Goal: Book appointment/travel/reservation

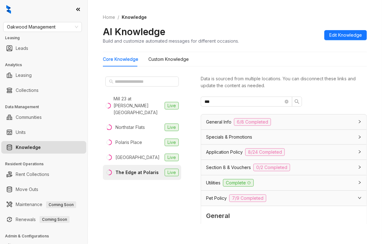
click at [55, 28] on span "Oakwood Management" at bounding box center [42, 26] width 71 height 9
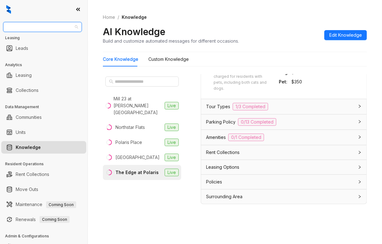
click at [38, 30] on span "Oakwood Management" at bounding box center [42, 26] width 71 height 9
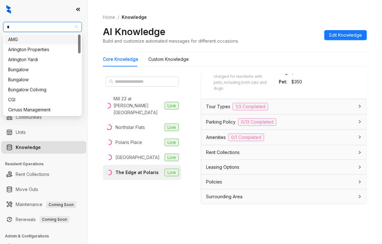
type input "**"
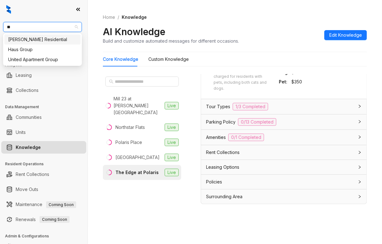
click at [46, 35] on div "[PERSON_NAME] Residential" at bounding box center [42, 40] width 76 height 10
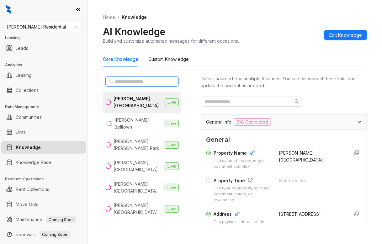
click at [134, 83] on input "text" at bounding box center [142, 81] width 55 height 7
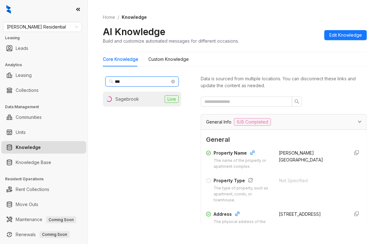
type input "***"
click at [132, 98] on div "Sagebrook" at bounding box center [128, 99] width 24 height 7
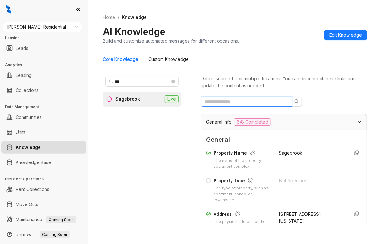
click at [225, 99] on span at bounding box center [247, 102] width 92 height 10
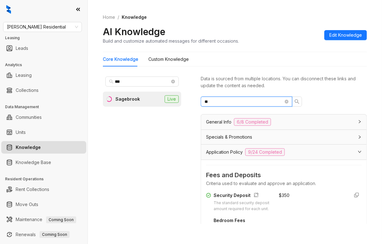
type input "*"
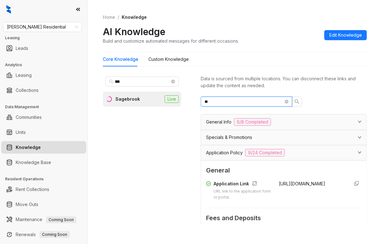
type input "*"
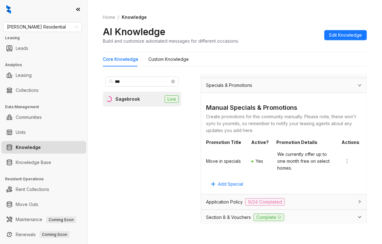
scroll to position [63, 0]
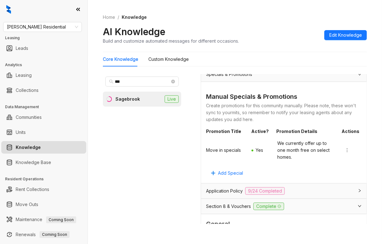
type input "***"
drag, startPoint x: 271, startPoint y: 142, endPoint x: 305, endPoint y: 155, distance: 36.3
click at [302, 159] on div "Move in specials Yes We currently offer up to one month free on select homes." at bounding box center [284, 150] width 156 height 26
copy span "We currently offer up to one month free on select homes."
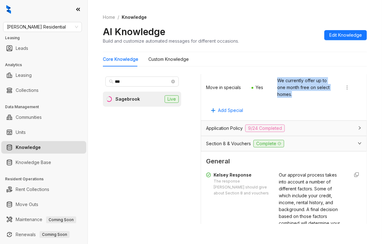
scroll to position [94, 0]
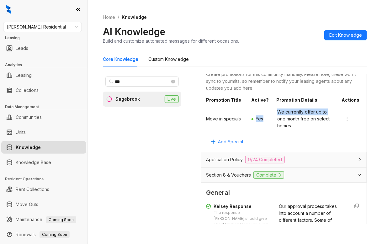
drag, startPoint x: 252, startPoint y: 118, endPoint x: 269, endPoint y: 120, distance: 17.0
click at [268, 120] on div "Move in specials Yes We currently offer up to one month free on select homes." at bounding box center [284, 119] width 156 height 26
click at [277, 113] on span "We currently offer up to one month free on select homes." at bounding box center [306, 119] width 59 height 21
click at [277, 110] on span "We currently offer up to one month free on select homes." at bounding box center [306, 119] width 59 height 21
drag, startPoint x: 272, startPoint y: 110, endPoint x: 294, endPoint y: 122, distance: 25.2
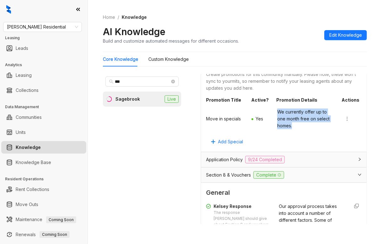
click at [293, 123] on span "We currently offer up to one month free on select homes." at bounding box center [306, 119] width 59 height 21
copy span "We currently offer up to one month free on select homes."
click at [59, 29] on span "Griffis Residential" at bounding box center [42, 26] width 71 height 9
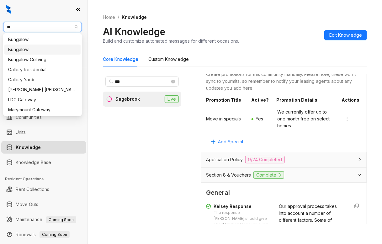
type input "***"
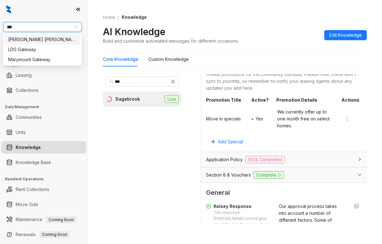
click at [22, 39] on div "Gates Hudson" at bounding box center [42, 39] width 69 height 7
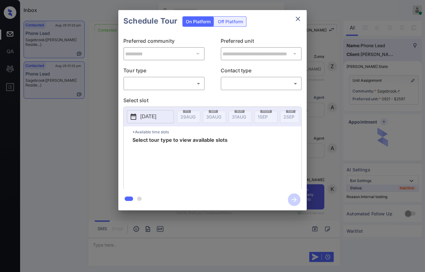
scroll to position [1291, 0]
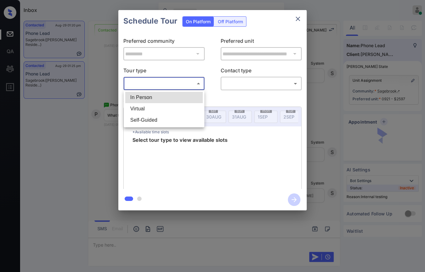
click at [194, 82] on body "Inbox Danielle Dela Cruz Online Set yourself offline Set yourself on break Prof…" at bounding box center [212, 136] width 425 height 272
drag, startPoint x: 145, startPoint y: 99, endPoint x: 156, endPoint y: 90, distance: 13.2
click at [145, 99] on li "In Person" at bounding box center [164, 97] width 78 height 11
type input "********"
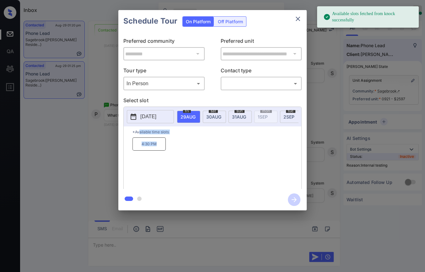
drag, startPoint x: 140, startPoint y: 141, endPoint x: 175, endPoint y: 147, distance: 34.7
click at [164, 149] on div "*Available time slots 4:30 PM" at bounding box center [213, 158] width 178 height 64
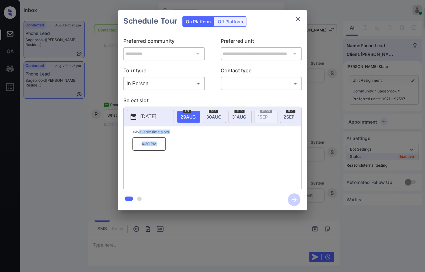
click at [203, 145] on div "4:30 PM" at bounding box center [216, 162] width 169 height 50
click at [300, 21] on icon "close" at bounding box center [298, 19] width 8 height 8
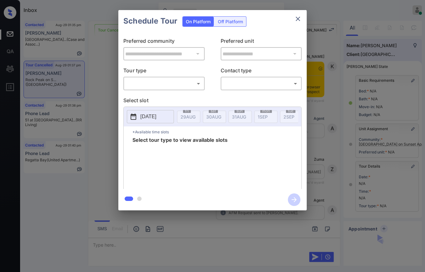
scroll to position [48, 0]
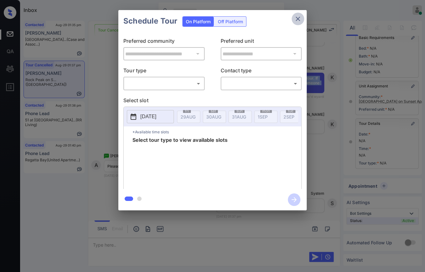
click at [297, 17] on icon "close" at bounding box center [298, 19] width 8 height 8
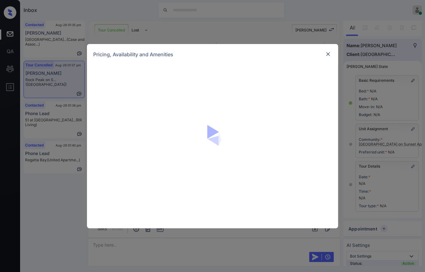
scroll to position [48, 0]
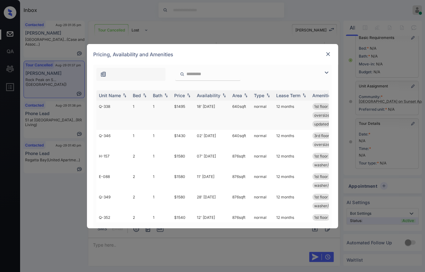
click at [125, 106] on td "Q-338" at bounding box center [113, 114] width 34 height 29
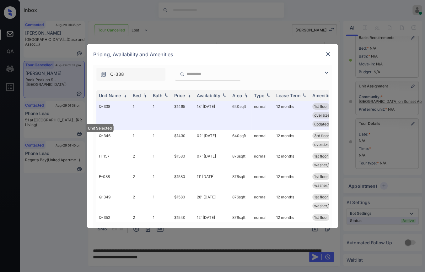
click at [327, 52] on img at bounding box center [328, 54] width 6 height 6
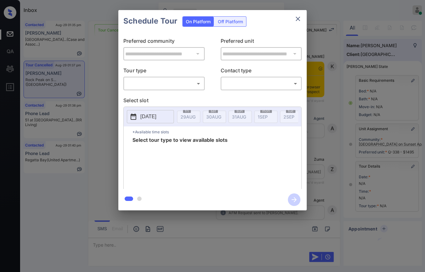
scroll to position [48, 0]
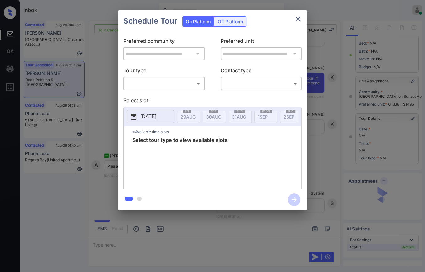
click at [180, 88] on body "Inbox [PERSON_NAME] [PERSON_NAME] Online Set yourself offline Set yourself on b…" at bounding box center [212, 136] width 425 height 272
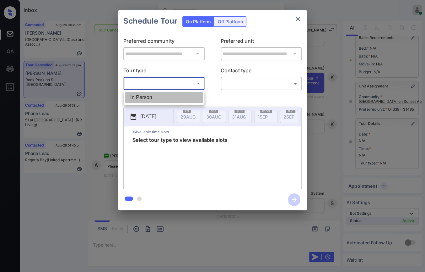
click at [151, 99] on li "In Person" at bounding box center [164, 97] width 78 height 11
type input "********"
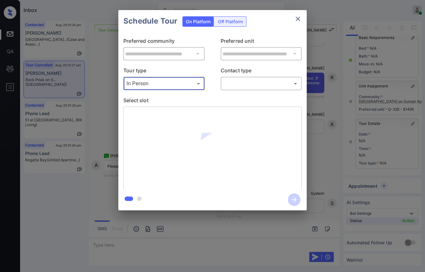
click at [247, 88] on body "Inbox Danielle Dela Cruz Online Set yourself offline Set yourself on break Prof…" at bounding box center [212, 136] width 425 height 272
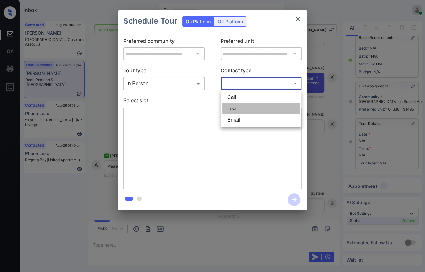
click at [234, 107] on li "Text" at bounding box center [261, 108] width 78 height 11
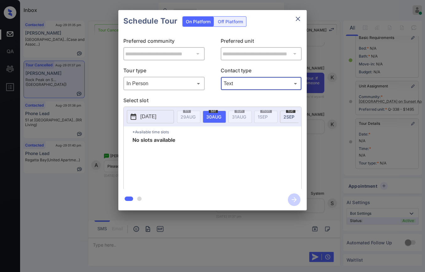
type input "****"
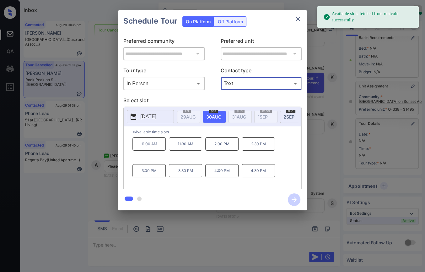
click at [196, 116] on span "2 SEP" at bounding box center [187, 116] width 15 height 5
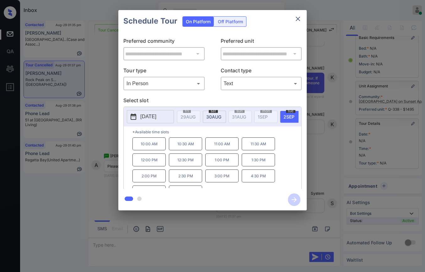
click at [253, 179] on p "4:30 PM" at bounding box center [258, 175] width 33 height 13
click at [292, 200] on icon "button" at bounding box center [294, 199] width 13 height 13
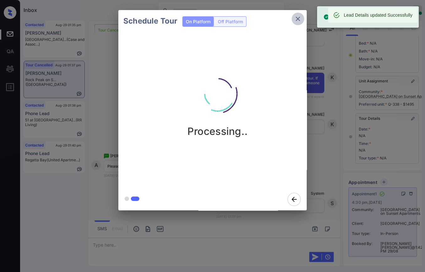
click at [297, 18] on icon "close" at bounding box center [298, 19] width 4 height 4
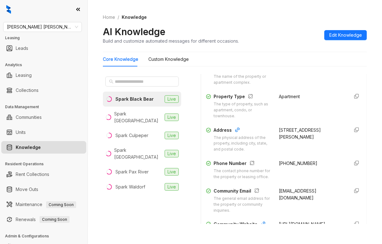
scroll to position [157, 0]
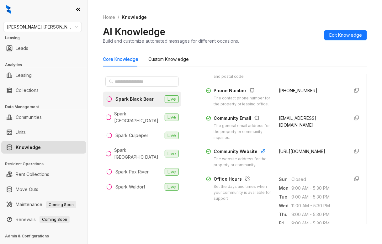
click at [285, 89] on span "+18332001540" at bounding box center [298, 90] width 39 height 5
copy span "18332001540"
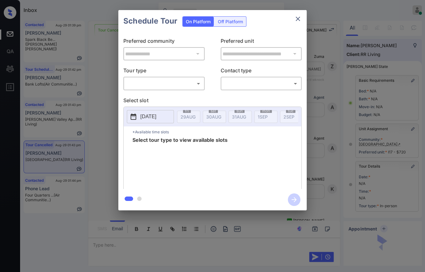
scroll to position [4451, 0]
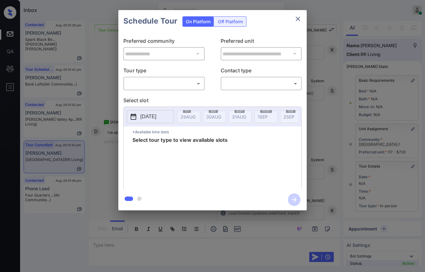
click at [167, 88] on body "Inbox Danielle Dela Cruz Online Set yourself offline Set yourself on break Prof…" at bounding box center [212, 136] width 425 height 272
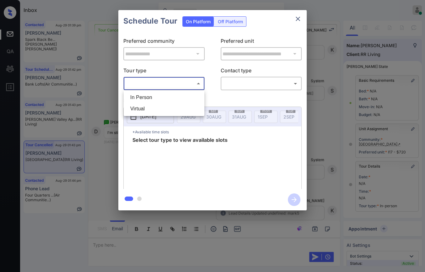
click at [161, 96] on li "In Person" at bounding box center [164, 97] width 78 height 11
type input "********"
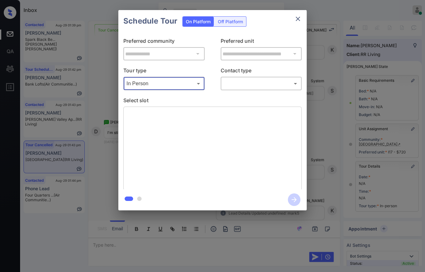
click at [274, 90] on div "**********" at bounding box center [212, 110] width 188 height 157
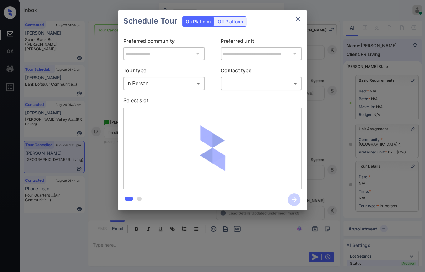
click at [265, 87] on body "Inbox Danielle Dela Cruz Online Set yourself offline Set yourself on break Prof…" at bounding box center [212, 136] width 425 height 272
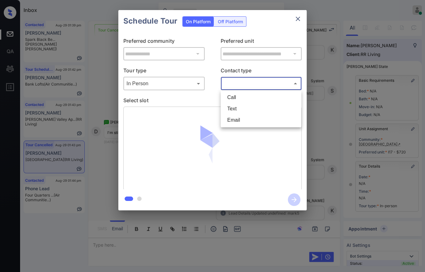
click at [239, 108] on li "Text" at bounding box center [261, 108] width 78 height 11
type input "****"
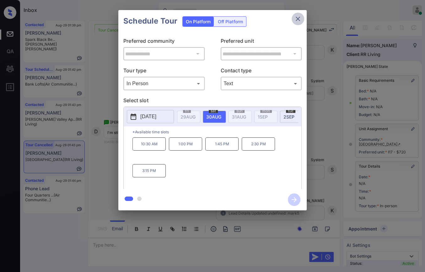
click at [298, 21] on icon "close" at bounding box center [298, 19] width 8 height 8
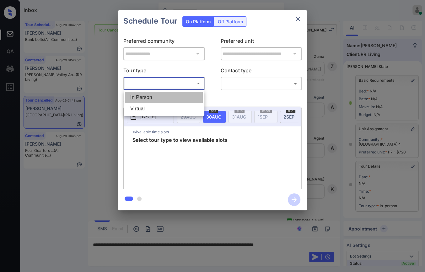
scroll to position [4451, 0]
click at [146, 94] on li "In Person" at bounding box center [164, 97] width 78 height 11
type input "********"
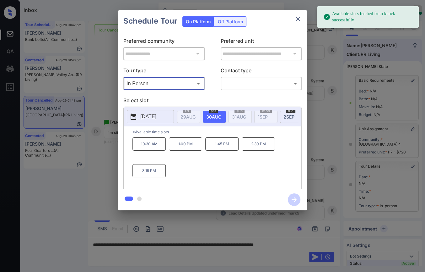
click at [293, 20] on button "close" at bounding box center [298, 19] width 13 height 13
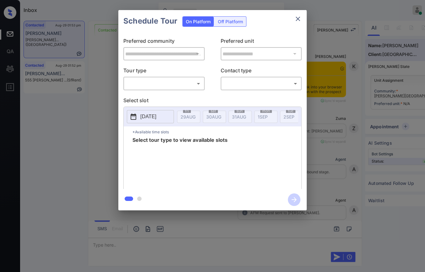
scroll to position [757, 0]
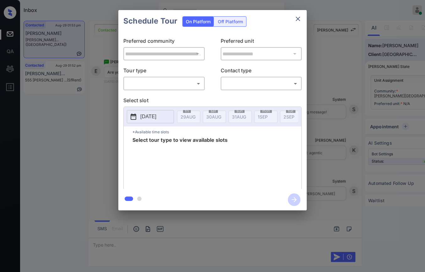
click at [159, 83] on body "Inbox [PERSON_NAME] [PERSON_NAME] Online Set yourself offline Set yourself on b…" at bounding box center [212, 136] width 425 height 272
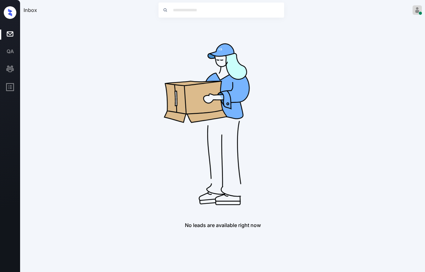
click at [150, 96] on img at bounding box center [222, 121] width 201 height 201
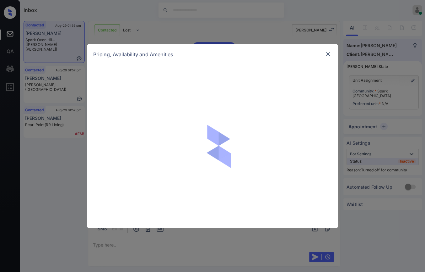
scroll to position [1319, 0]
click at [327, 53] on img at bounding box center [328, 54] width 6 height 6
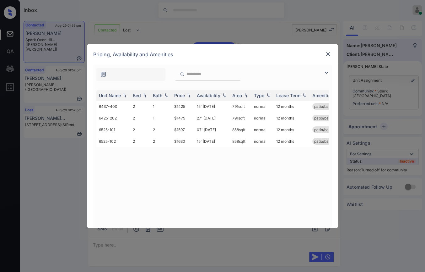
click at [327, 54] on img at bounding box center [328, 54] width 6 height 6
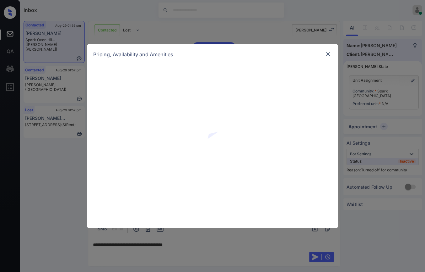
scroll to position [1423, 0]
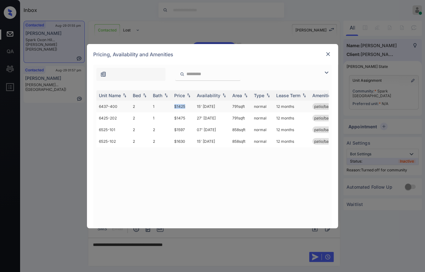
drag, startPoint x: 174, startPoint y: 103, endPoint x: 186, endPoint y: 105, distance: 12.5
click at [186, 105] on td "$1425" at bounding box center [183, 106] width 23 height 12
copy td "$1425"
click at [330, 52] on img at bounding box center [328, 54] width 6 height 6
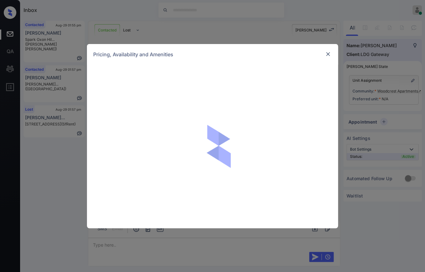
scroll to position [300, 0]
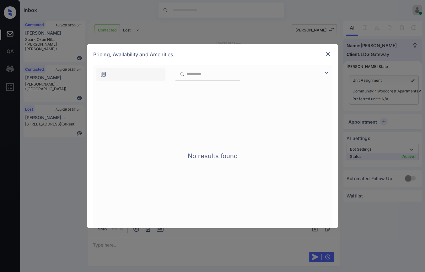
click at [327, 53] on img at bounding box center [328, 54] width 6 height 6
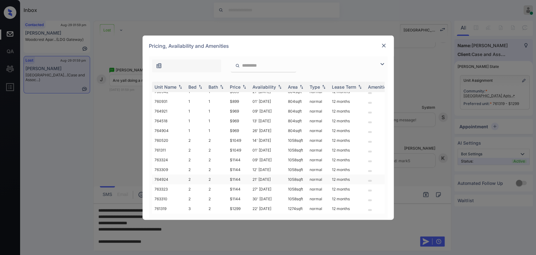
scroll to position [85, 0]
click at [383, 46] on img at bounding box center [383, 45] width 6 height 6
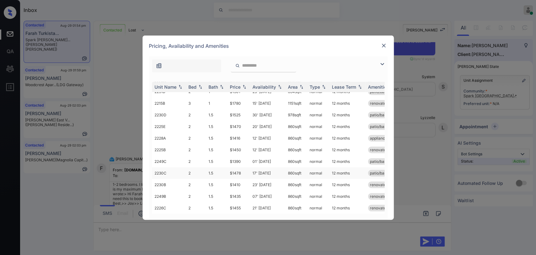
scroll to position [265, 0]
click at [191, 86] on div "Bed" at bounding box center [192, 86] width 8 height 5
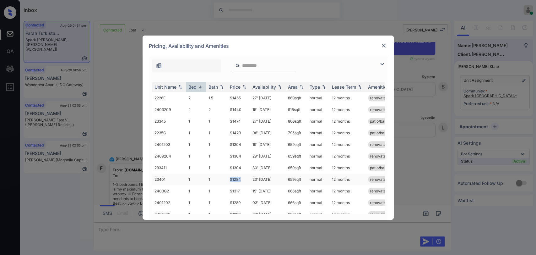
drag, startPoint x: 227, startPoint y: 180, endPoint x: 249, endPoint y: 180, distance: 22.6
click at [249, 180] on tr "23401 1 1 $1284 23' Jan 26 659 sqft normal 12 months renovated" at bounding box center [316, 179] width 328 height 12
click at [234, 179] on td "$1284" at bounding box center [238, 179] width 23 height 12
drag, startPoint x: 229, startPoint y: 179, endPoint x: 246, endPoint y: 179, distance: 17.6
click at [246, 179] on td "$1284" at bounding box center [238, 179] width 23 height 12
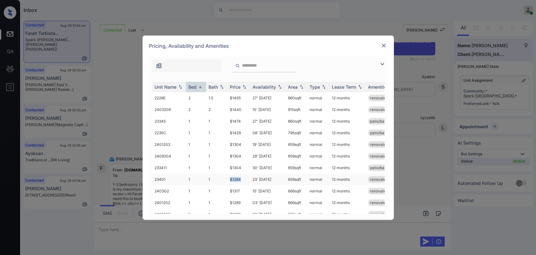
copy td "$1284"
click at [378, 46] on div "Pricing, Availability and Amenities" at bounding box center [267, 45] width 251 height 21
click at [380, 47] on img at bounding box center [383, 45] width 6 height 6
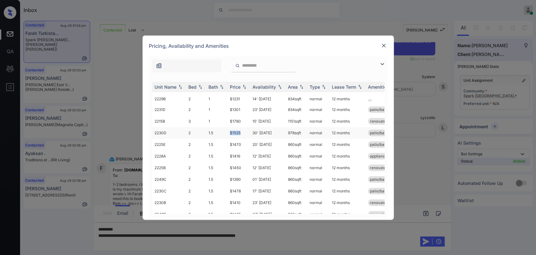
drag, startPoint x: 229, startPoint y: 133, endPoint x: 245, endPoint y: 133, distance: 16.6
click at [245, 133] on td "$1525" at bounding box center [238, 133] width 23 height 12
drag, startPoint x: 229, startPoint y: 144, endPoint x: 240, endPoint y: 144, distance: 11.0
click at [240, 144] on td "$1470" at bounding box center [238, 144] width 23 height 12
click at [247, 154] on td "$1416" at bounding box center [238, 156] width 23 height 12
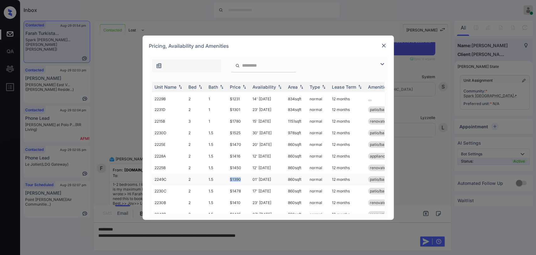
drag, startPoint x: 236, startPoint y: 178, endPoint x: 244, endPoint y: 177, distance: 7.9
click at [244, 177] on td "$1390" at bounding box center [238, 179] width 23 height 12
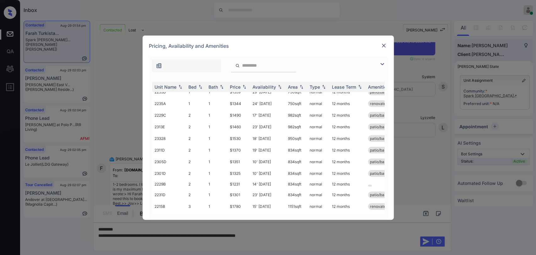
scroll to position [126, 0]
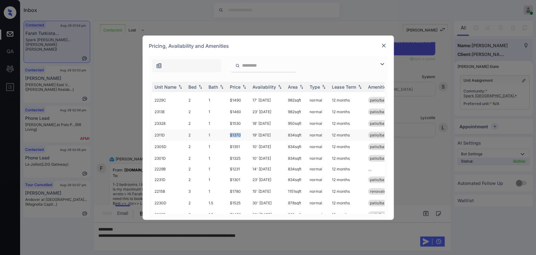
drag, startPoint x: 228, startPoint y: 134, endPoint x: 245, endPoint y: 134, distance: 16.9
click at [245, 134] on td "$1370" at bounding box center [238, 135] width 23 height 12
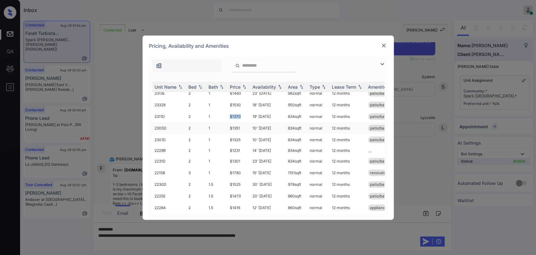
scroll to position [161, 0]
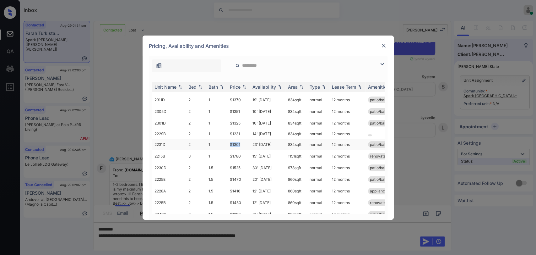
drag, startPoint x: 227, startPoint y: 144, endPoint x: 246, endPoint y: 144, distance: 19.1
click at [246, 144] on td "$1301" at bounding box center [238, 144] width 23 height 12
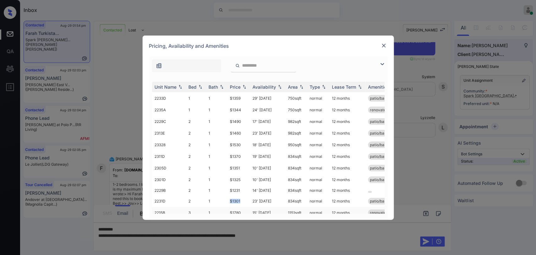
scroll to position [126, 0]
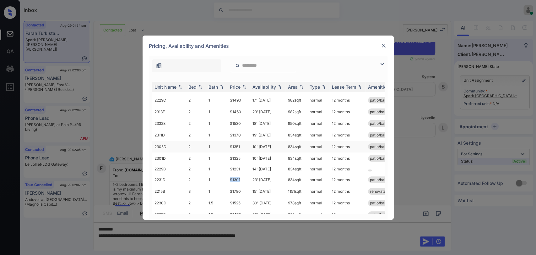
copy td "$1301"
click at [382, 47] on img at bounding box center [383, 45] width 6 height 6
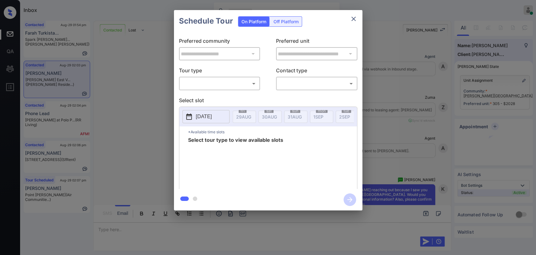
scroll to position [1200, 0]
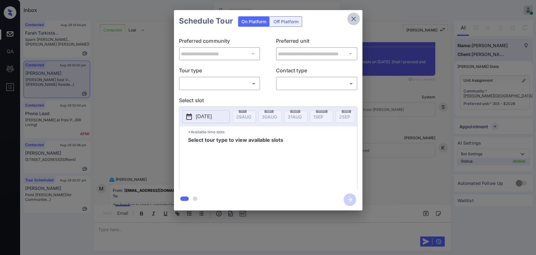
click at [356, 17] on icon "close" at bounding box center [354, 19] width 8 height 8
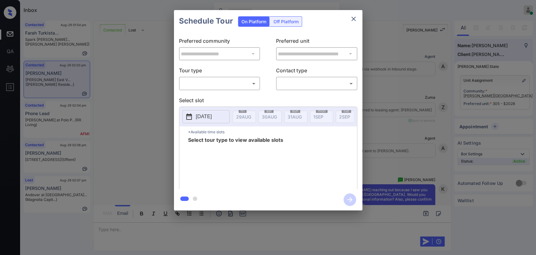
scroll to position [1200, 0]
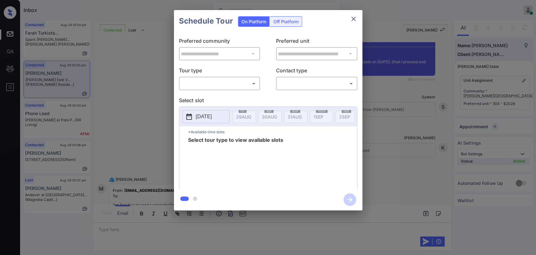
click at [191, 82] on body "Inbox [PERSON_NAME] [PERSON_NAME] Online Set yourself offline Set yourself on b…" at bounding box center [268, 127] width 536 height 255
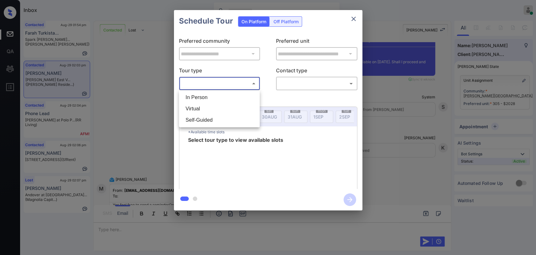
click at [201, 97] on li "In Person" at bounding box center [219, 97] width 78 height 11
type input "********"
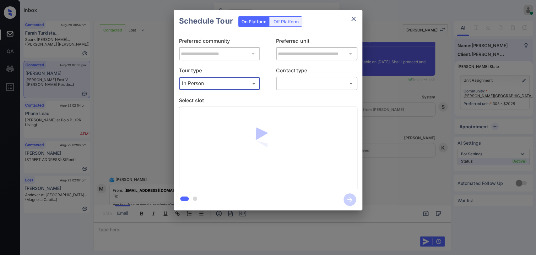
click at [324, 86] on body "Inbox Danielle Dela Cruz Online Set yourself offline Set yourself on break Prof…" at bounding box center [268, 127] width 536 height 255
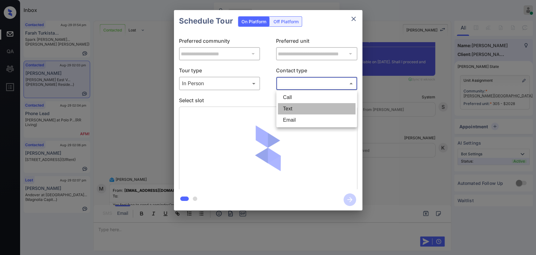
click at [295, 109] on li "Text" at bounding box center [317, 108] width 78 height 11
type input "****"
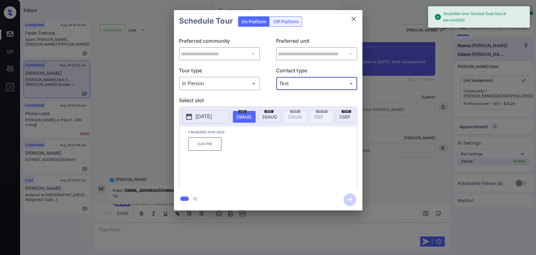
click at [212, 116] on p "[DATE]" at bounding box center [204, 117] width 16 height 8
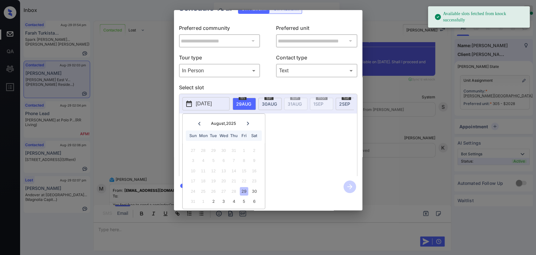
scroll to position [18, 0]
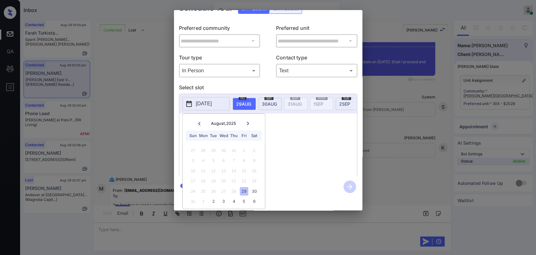
click at [248, 121] on icon at bounding box center [248, 122] width 2 height 3
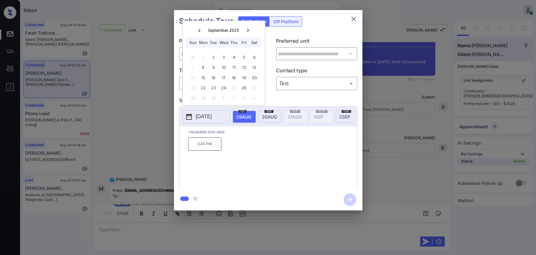
scroll to position [0, 0]
click at [212, 66] on div "9" at bounding box center [213, 67] width 8 height 8
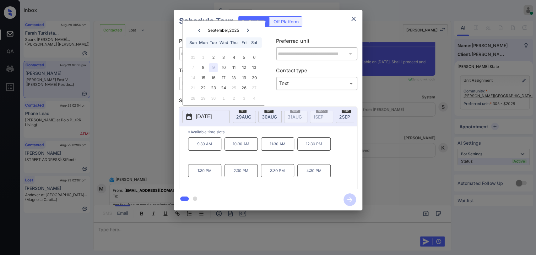
click at [271, 173] on p "3:30 PM" at bounding box center [277, 170] width 33 height 13
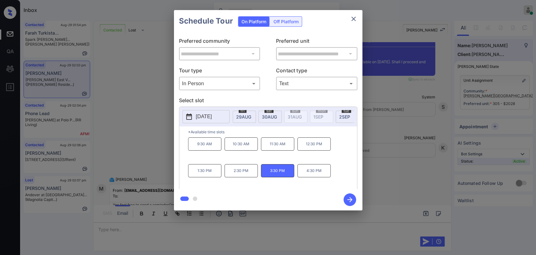
click at [346, 199] on icon "button" at bounding box center [349, 199] width 13 height 13
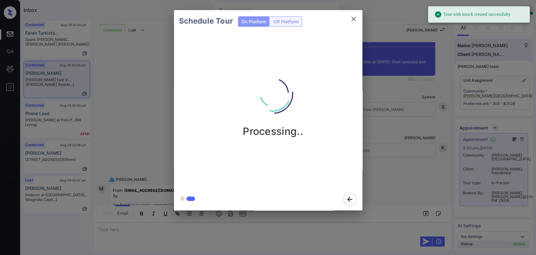
click at [351, 17] on icon "close" at bounding box center [353, 19] width 4 height 4
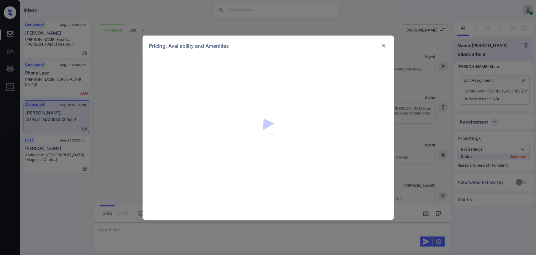
scroll to position [749, 0]
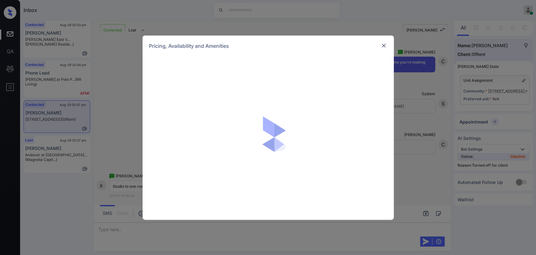
click at [382, 46] on img at bounding box center [383, 45] width 6 height 6
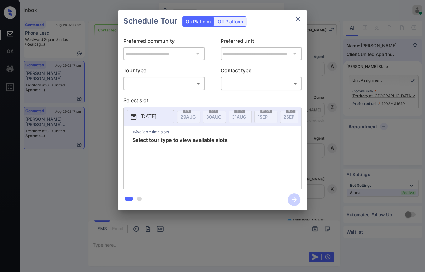
scroll to position [662, 0]
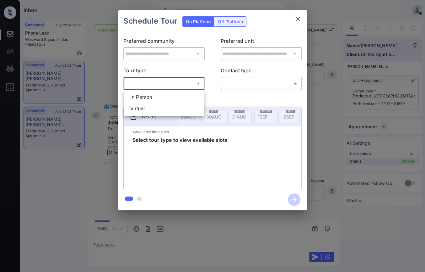
click at [173, 83] on body "Inbox [PERSON_NAME] [PERSON_NAME] Online Set yourself offline Set yourself on b…" at bounding box center [212, 136] width 425 height 272
click at [145, 97] on li "In Person" at bounding box center [164, 97] width 78 height 11
type input "********"
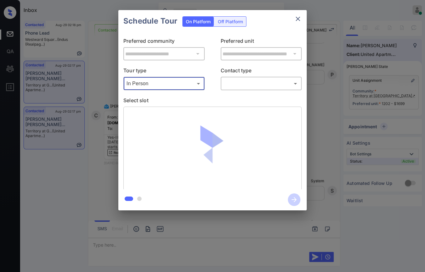
click at [253, 83] on body "Inbox Danielle Dela Cruz Online Set yourself offline Set yourself on break Prof…" at bounding box center [212, 136] width 425 height 272
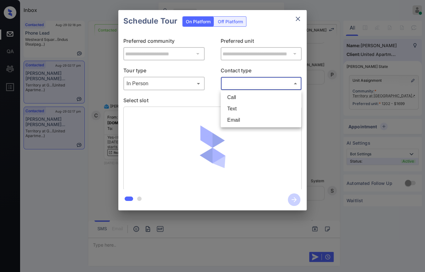
click at [236, 109] on li "Text" at bounding box center [261, 108] width 78 height 11
type input "****"
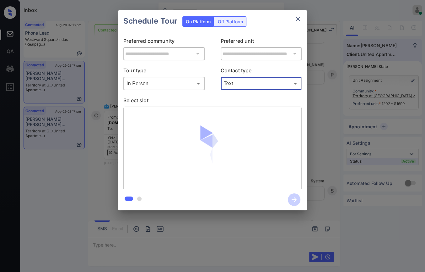
click at [297, 21] on icon "close" at bounding box center [298, 19] width 8 height 8
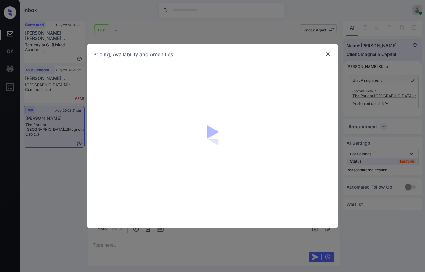
scroll to position [2019, 0]
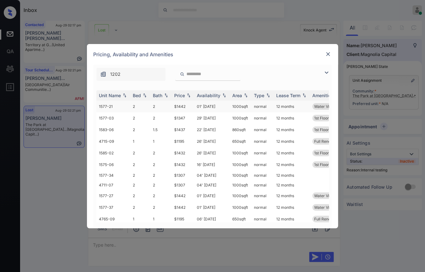
click at [146, 107] on td "2" at bounding box center [140, 106] width 20 height 12
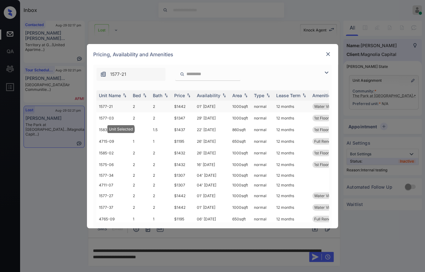
click at [146, 107] on td "2" at bounding box center [140, 106] width 20 height 12
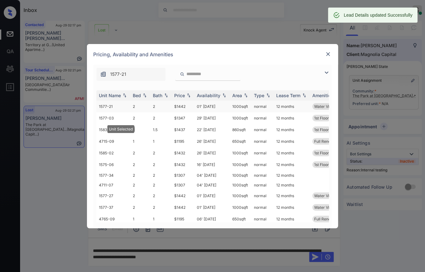
click at [146, 107] on td "2" at bounding box center [140, 106] width 20 height 12
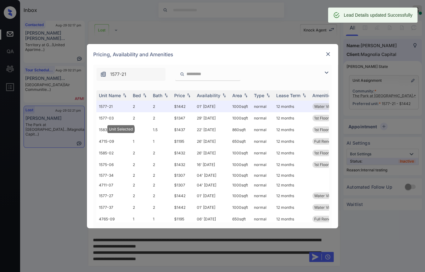
click at [326, 56] on img at bounding box center [328, 54] width 6 height 6
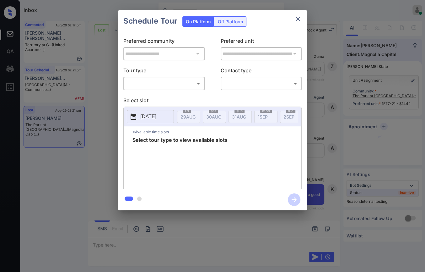
scroll to position [2019, 0]
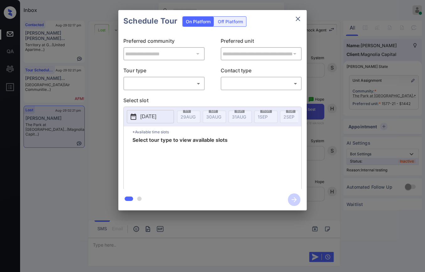
click at [166, 81] on body "Inbox [PERSON_NAME] [PERSON_NAME] Online Set yourself offline Set yourself on b…" at bounding box center [212, 136] width 425 height 272
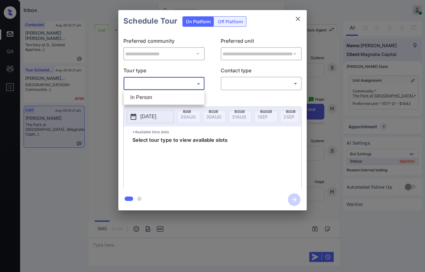
click at [143, 96] on li "In Person" at bounding box center [164, 97] width 78 height 11
type input "********"
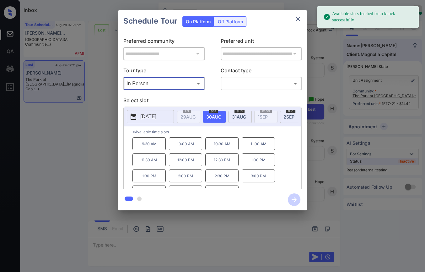
scroll to position [10, 0]
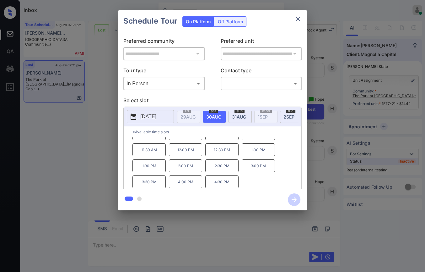
click at [218, 184] on p "4:30 PM" at bounding box center [221, 181] width 33 height 13
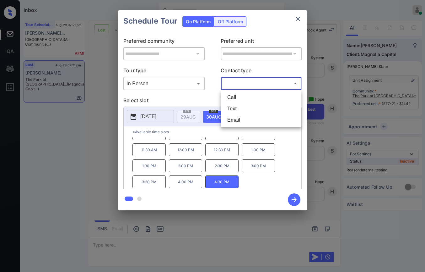
click at [236, 80] on body "Inbox Danielle Dela Cruz Online Set yourself offline Set yourself on break Prof…" at bounding box center [212, 136] width 425 height 272
click at [232, 105] on li "Text" at bounding box center [261, 108] width 78 height 11
type input "****"
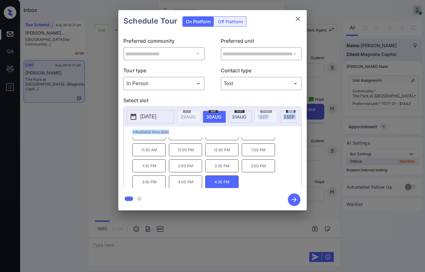
drag, startPoint x: 264, startPoint y: 123, endPoint x: 281, endPoint y: 145, distance: 28.2
click at [281, 144] on div "2025-08-30 fri 29 AUG sat 30 AUG sun 31 AUG mon 1 SEP tue 2 SEP wed 3 SEP thu 4…" at bounding box center [212, 148] width 178 height 84
click at [284, 185] on div "9:30 AM 10:00 AM 10:30 AM 11:00 AM 11:30 AM 12:00 PM 12:30 PM 1:00 PM 1:30 PM 2…" at bounding box center [216, 162] width 169 height 50
click at [292, 199] on icon "button" at bounding box center [294, 199] width 5 height 5
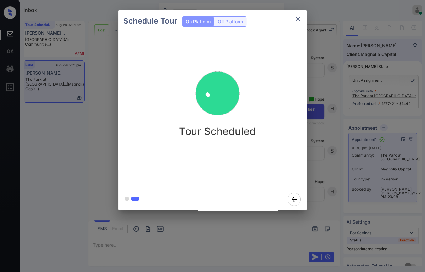
click at [296, 20] on icon "close" at bounding box center [298, 19] width 4 height 4
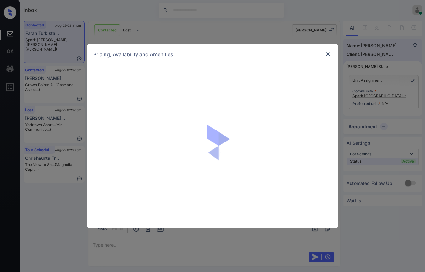
scroll to position [1097, 0]
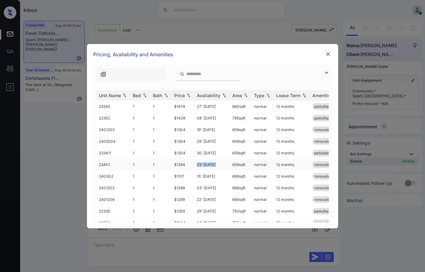
drag, startPoint x: 194, startPoint y: 163, endPoint x: 216, endPoint y: 164, distance: 22.0
click at [216, 164] on tr "23401 1 1 $1284 23' Jan 26 659 sqft normal 12 months renovated" at bounding box center [260, 165] width 328 height 12
copy tr "23' [DATE]"
click at [326, 54] on img at bounding box center [328, 54] width 6 height 6
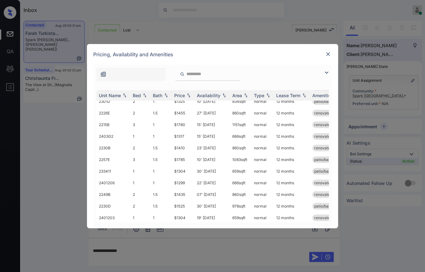
scroll to position [265, 0]
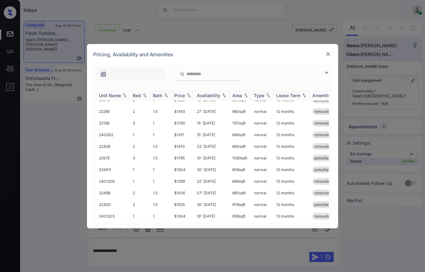
click at [141, 93] on div "Bed" at bounding box center [140, 95] width 15 height 5
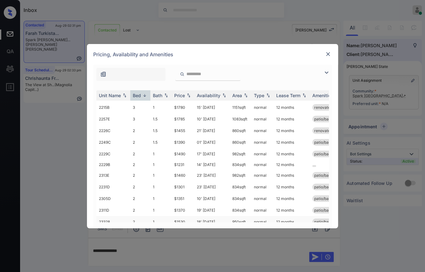
scroll to position [0, 0]
click at [142, 94] on img at bounding box center [145, 95] width 6 height 5
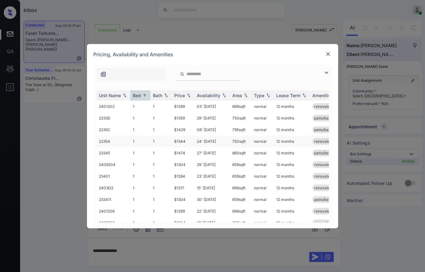
scroll to position [35, 0]
click at [327, 54] on img at bounding box center [328, 54] width 6 height 6
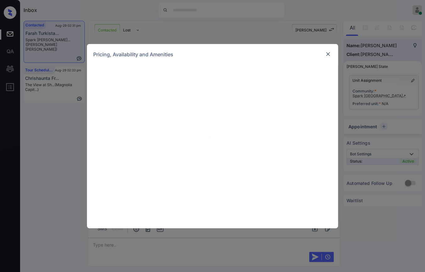
scroll to position [1097, 0]
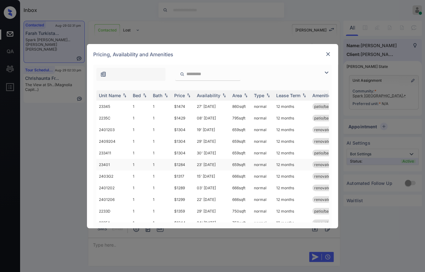
drag, startPoint x: 231, startPoint y: 161, endPoint x: 247, endPoint y: 161, distance: 16.0
click at [247, 161] on td "659 sqft" at bounding box center [241, 165] width 22 height 12
copy td "659 sqft"
click at [326, 55] on img at bounding box center [328, 54] width 6 height 6
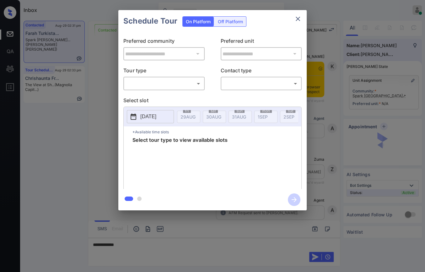
scroll to position [1097, 0]
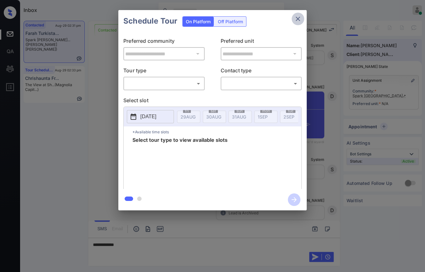
click at [298, 18] on icon "close" at bounding box center [298, 19] width 4 height 4
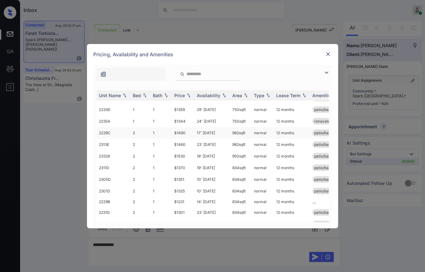
scroll to position [139, 0]
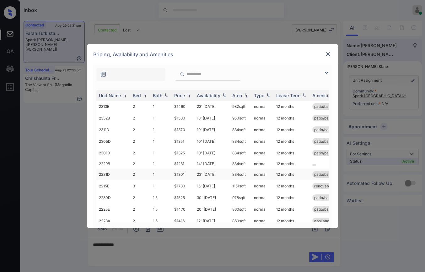
drag, startPoint x: 229, startPoint y: 171, endPoint x: 250, endPoint y: 171, distance: 21.3
click at [250, 171] on td "834 sqft" at bounding box center [241, 174] width 22 height 12
copy td "834 sqft"
click at [325, 53] on img at bounding box center [328, 54] width 6 height 6
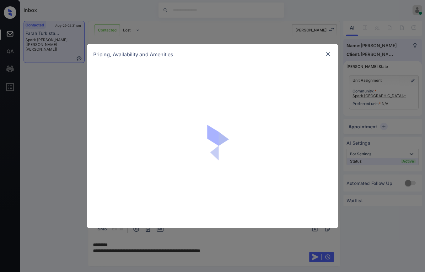
scroll to position [1097, 0]
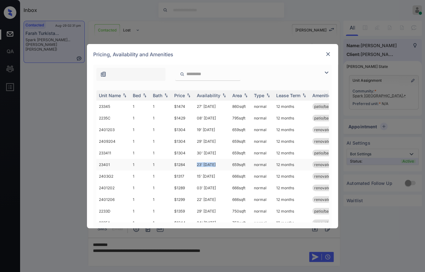
drag, startPoint x: 195, startPoint y: 164, endPoint x: 224, endPoint y: 164, distance: 29.2
click at [224, 164] on td "23' [DATE]" at bounding box center [211, 165] width 35 height 12
copy td "23' [DATE]"
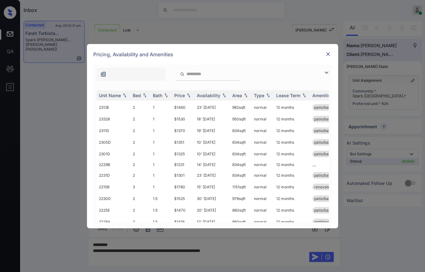
scroll to position [139, 0]
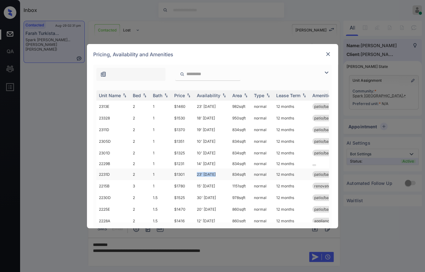
drag, startPoint x: 197, startPoint y: 177, endPoint x: 223, endPoint y: 175, distance: 26.1
click at [223, 175] on td "23' Feb 26" at bounding box center [211, 174] width 35 height 12
click at [328, 54] on img at bounding box center [328, 54] width 6 height 6
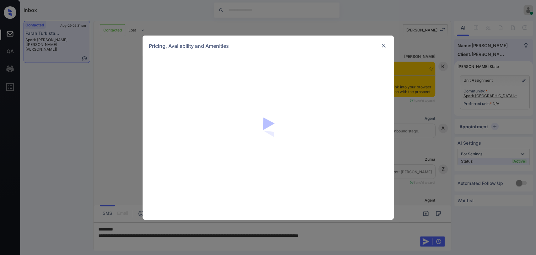
scroll to position [1097, 0]
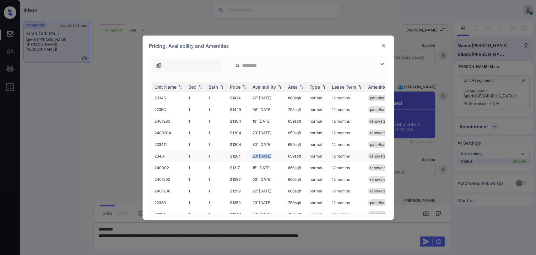
drag, startPoint x: 250, startPoint y: 155, endPoint x: 274, endPoint y: 154, distance: 24.2
click at [274, 155] on td "23' Jan 26" at bounding box center [267, 156] width 35 height 12
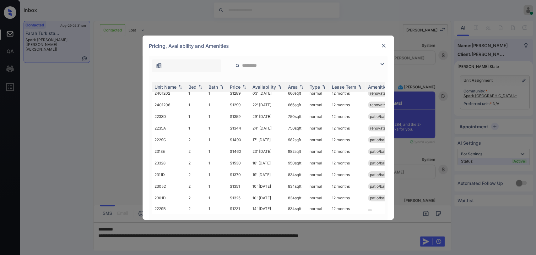
scroll to position [139, 0]
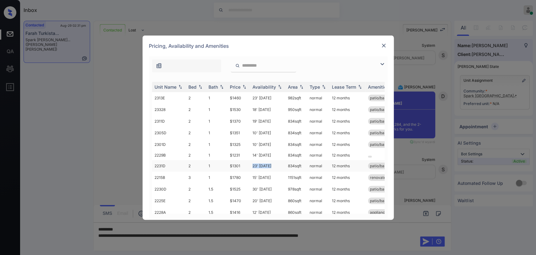
drag, startPoint x: 255, startPoint y: 166, endPoint x: 274, endPoint y: 166, distance: 19.1
click at [274, 166] on td "23' Feb 26" at bounding box center [267, 166] width 35 height 12
click at [382, 46] on img at bounding box center [383, 45] width 6 height 6
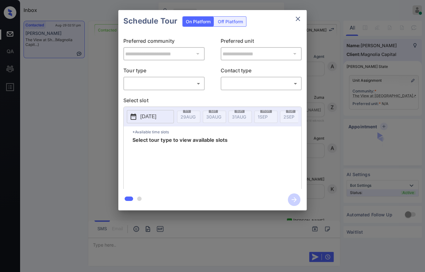
scroll to position [640, 0]
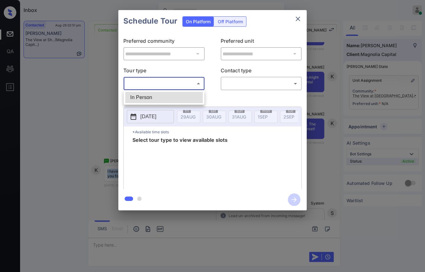
click at [164, 84] on body "Inbox [PERSON_NAME] [PERSON_NAME] Online Set yourself offline Set yourself on b…" at bounding box center [212, 136] width 425 height 272
click at [299, 16] on div at bounding box center [212, 136] width 425 height 272
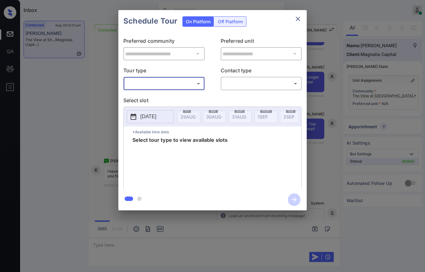
click at [298, 18] on icon "close" at bounding box center [298, 19] width 8 height 8
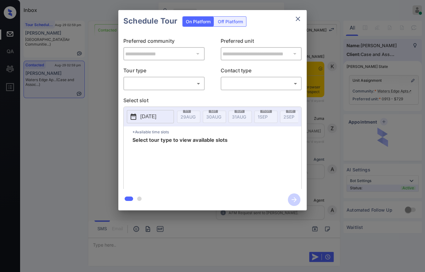
scroll to position [1256, 0]
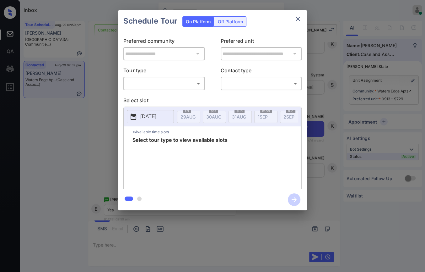
click at [170, 77] on div "​ ​" at bounding box center [163, 83] width 81 height 13
click at [164, 82] on body "Inbox Danielle Dela Cruz Online Set yourself offline Set yourself on break Prof…" at bounding box center [212, 136] width 425 height 272
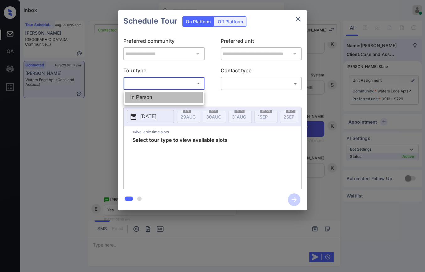
click at [152, 96] on li "In Person" at bounding box center [164, 97] width 78 height 11
type input "********"
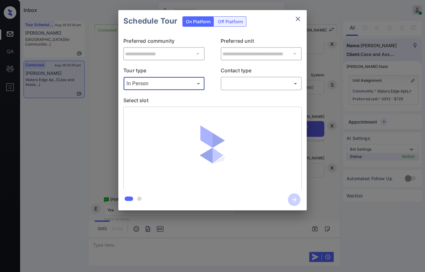
click at [301, 15] on icon "close" at bounding box center [298, 19] width 8 height 8
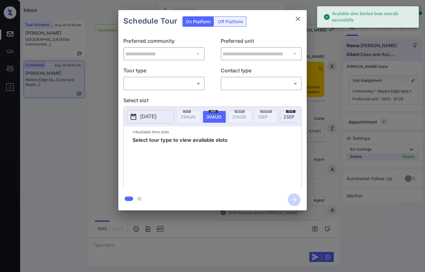
scroll to position [1256, 0]
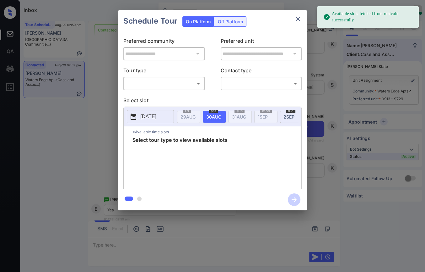
click at [150, 75] on p "Tour type" at bounding box center [163, 72] width 81 height 10
click at [150, 87] on body "Available slots fetched from rentcafe successfully Inbox Danielle Dela Cruz Onl…" at bounding box center [212, 136] width 425 height 272
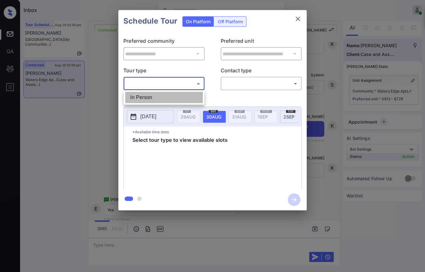
click at [148, 99] on li "In Person" at bounding box center [164, 97] width 78 height 11
type input "********"
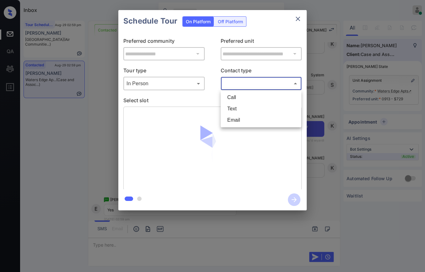
click at [249, 85] on body "Inbox Danielle Dela Cruz Online Set yourself offline Set yourself on break Prof…" at bounding box center [212, 136] width 425 height 272
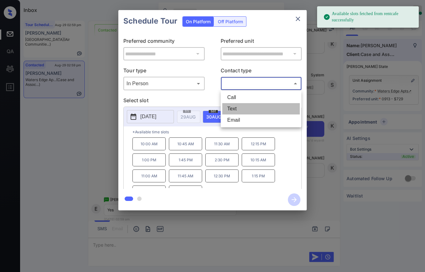
click at [234, 106] on li "Text" at bounding box center [261, 108] width 78 height 11
type input "****"
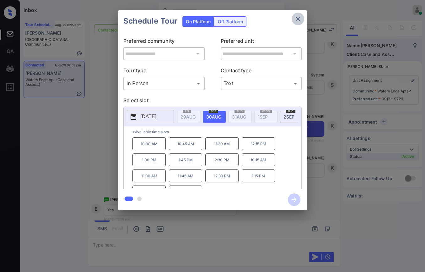
click at [297, 19] on icon "close" at bounding box center [298, 19] width 4 height 4
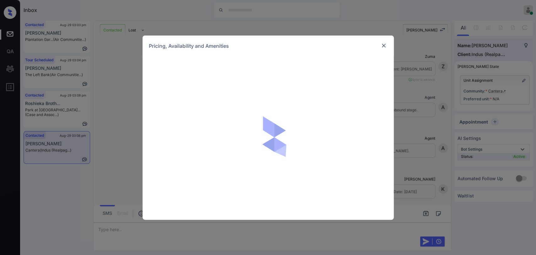
scroll to position [435, 0]
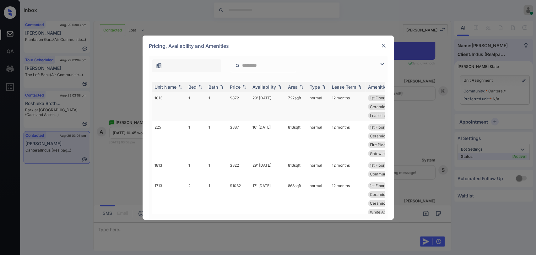
click at [203, 99] on td "1" at bounding box center [196, 106] width 20 height 29
click at [382, 43] on img at bounding box center [383, 45] width 6 height 6
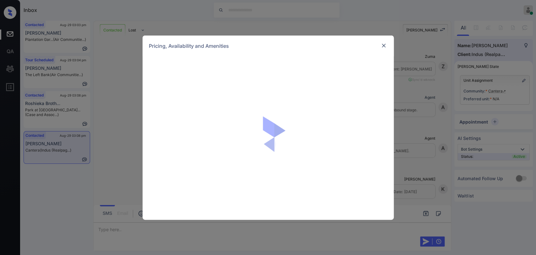
scroll to position [505, 0]
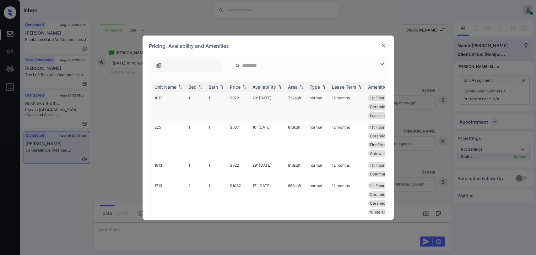
click at [186, 99] on td "1" at bounding box center [196, 106] width 20 height 29
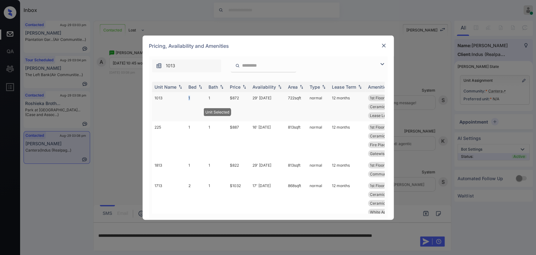
click at [186, 99] on td "1" at bounding box center [196, 106] width 20 height 29
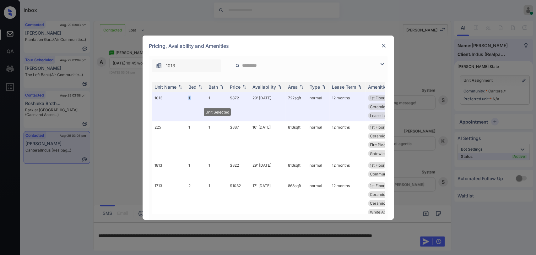
click at [384, 43] on img at bounding box center [383, 45] width 6 height 6
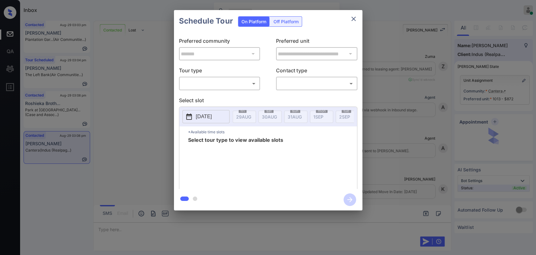
scroll to position [505, 0]
click at [239, 82] on body "Inbox Danielle Dela Cruz Online Set yourself offline Set yourself on break Prof…" at bounding box center [268, 127] width 536 height 255
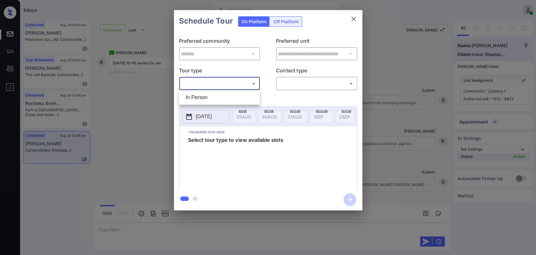
click at [218, 96] on li "In Person" at bounding box center [219, 97] width 78 height 11
type input "********"
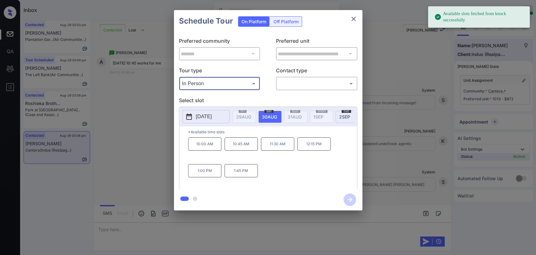
click at [205, 118] on p "2025-08-30" at bounding box center [204, 117] width 16 height 8
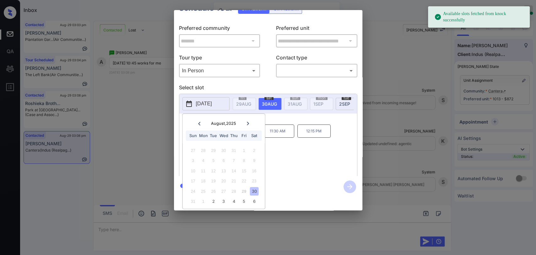
scroll to position [18, 0]
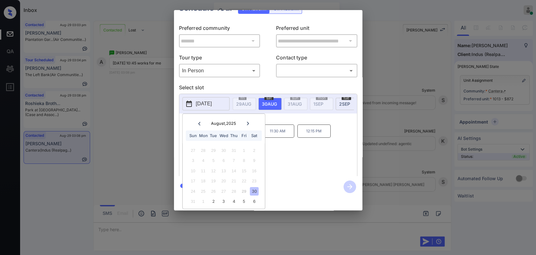
click at [255, 197] on div "6" at bounding box center [254, 201] width 8 height 8
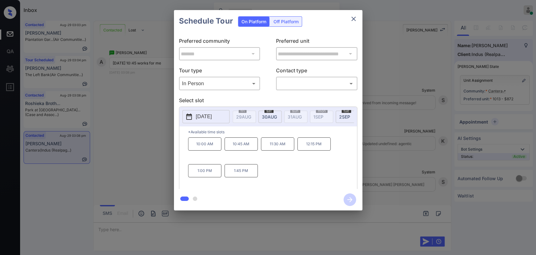
click at [239, 149] on p "10:45 AM" at bounding box center [240, 143] width 33 height 13
click at [297, 91] on div "**********" at bounding box center [268, 110] width 188 height 157
click at [298, 87] on body "Inbox Danielle Dela Cruz Online Set yourself offline Set yourself on break Prof…" at bounding box center [268, 127] width 536 height 255
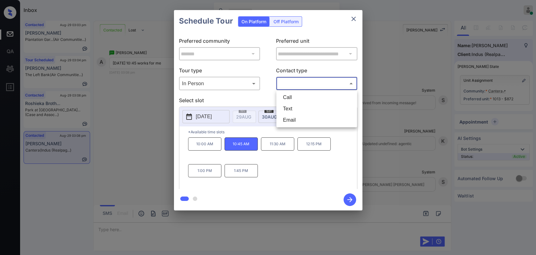
click at [286, 109] on li "Text" at bounding box center [317, 108] width 78 height 11
type input "****"
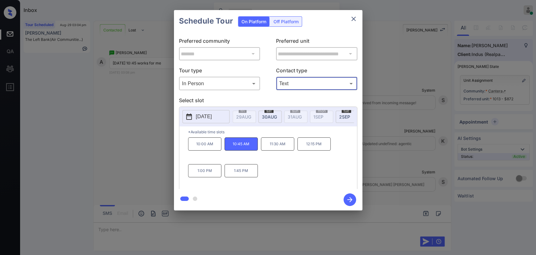
click at [352, 195] on icon "button" at bounding box center [349, 199] width 13 height 13
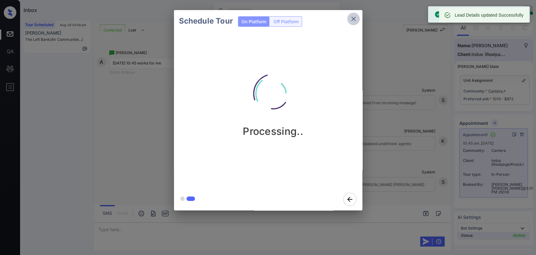
click at [352, 19] on icon "close" at bounding box center [353, 19] width 4 height 4
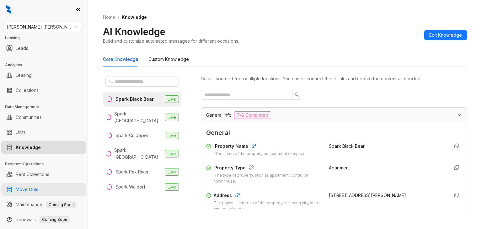
scroll to position [157, 0]
